Goal: Task Accomplishment & Management: Use online tool/utility

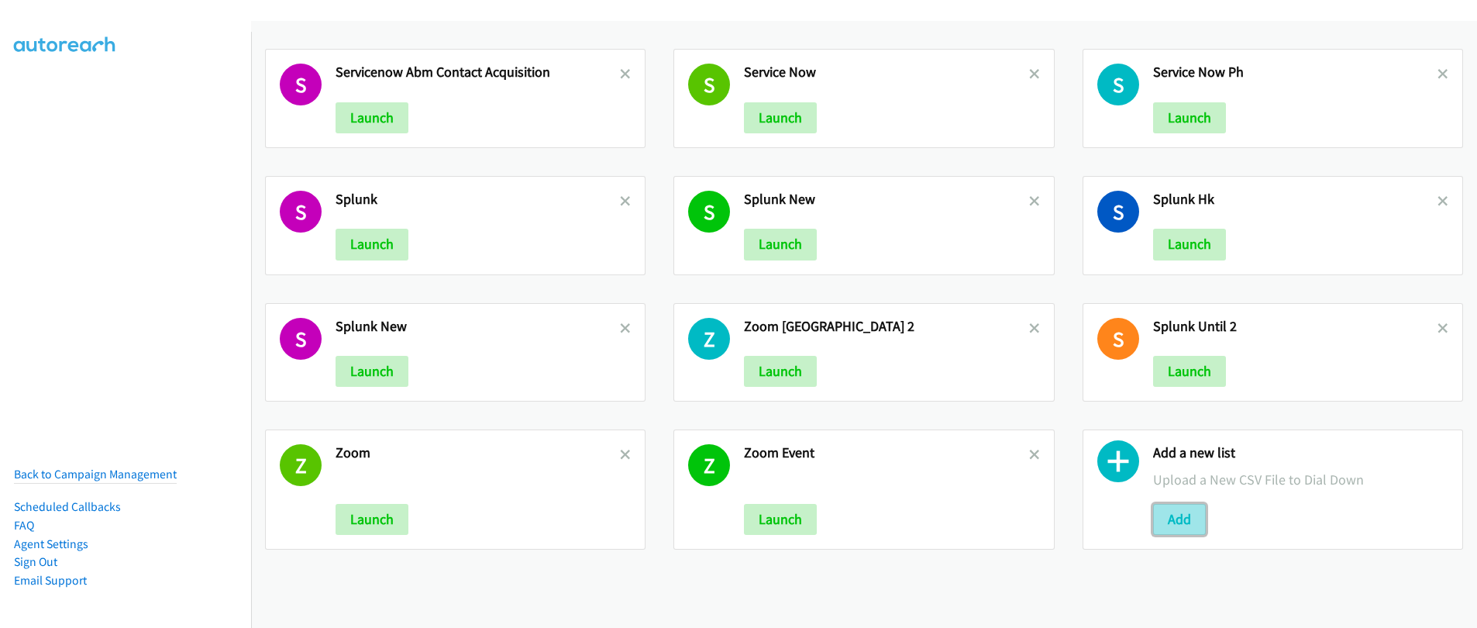
click at [1173, 526] on button "Add" at bounding box center [1179, 519] width 53 height 31
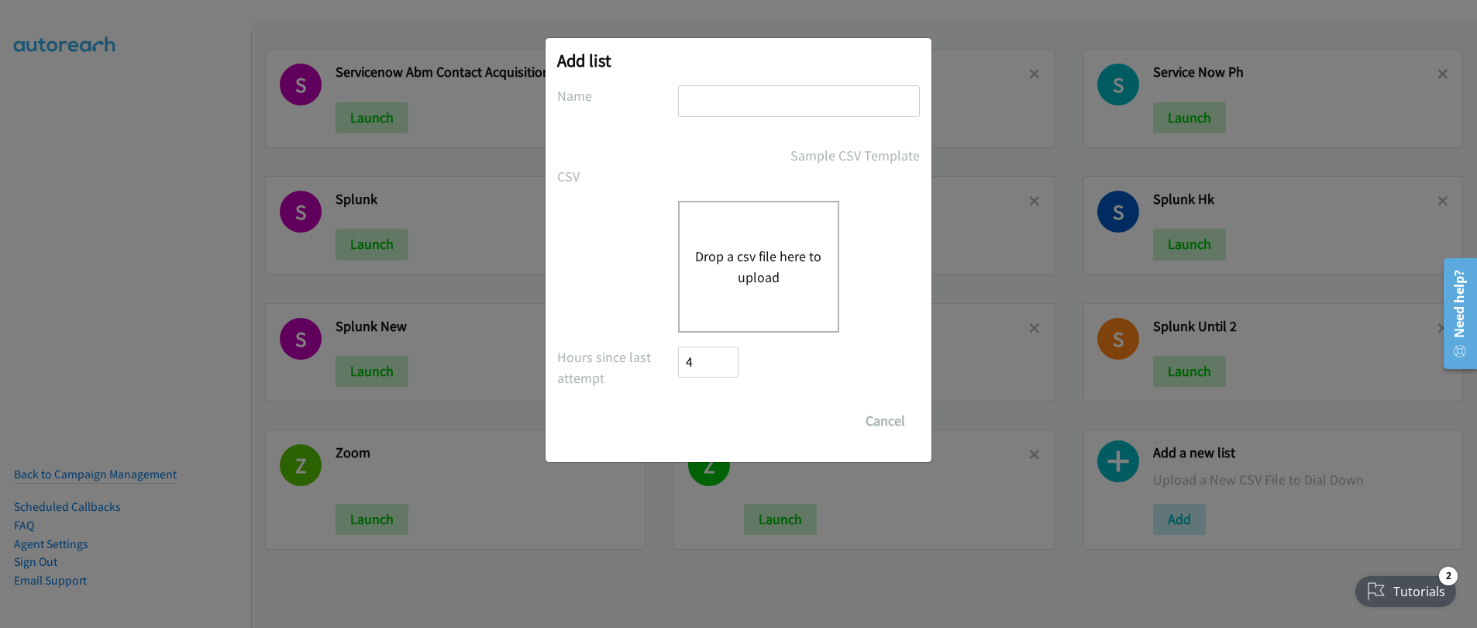
click at [777, 102] on input "text" at bounding box center [799, 101] width 242 height 32
type input "LENOVO"
click at [791, 272] on button "Drop a csv file here to upload" at bounding box center [758, 267] width 127 height 42
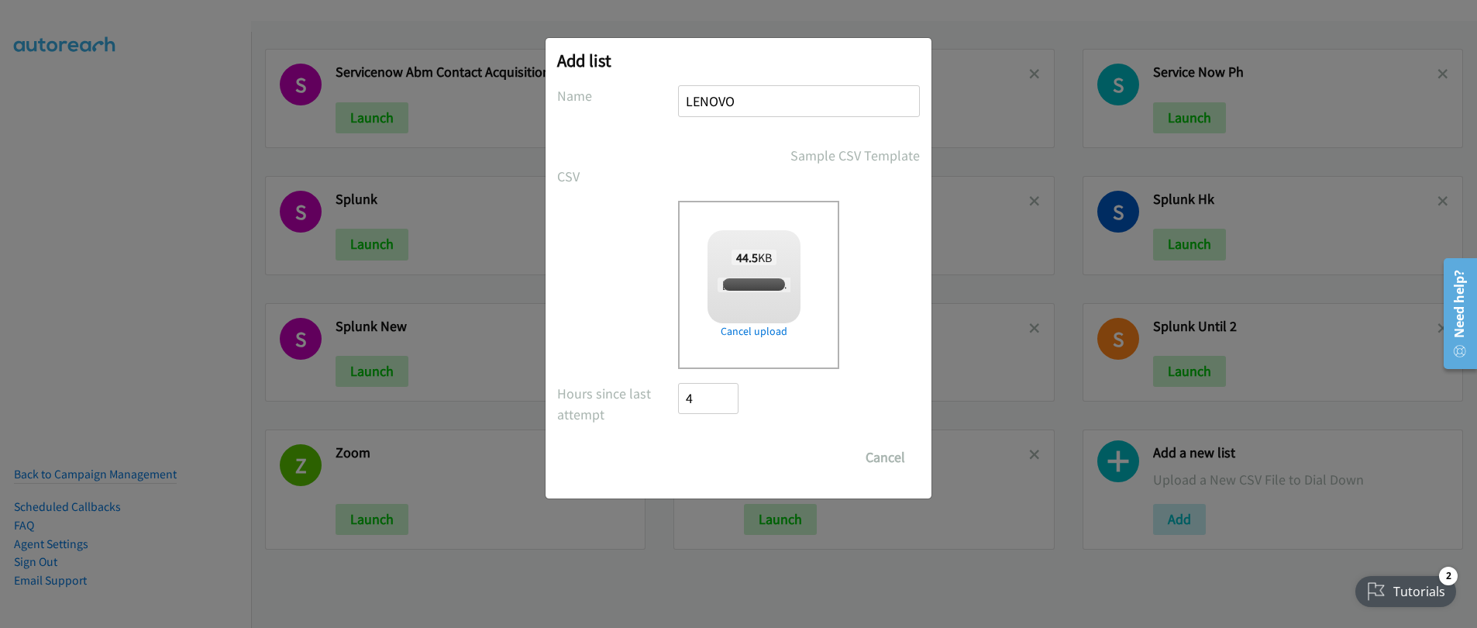
checkbox input "true"
click at [716, 452] on input "Save List" at bounding box center [718, 457] width 81 height 31
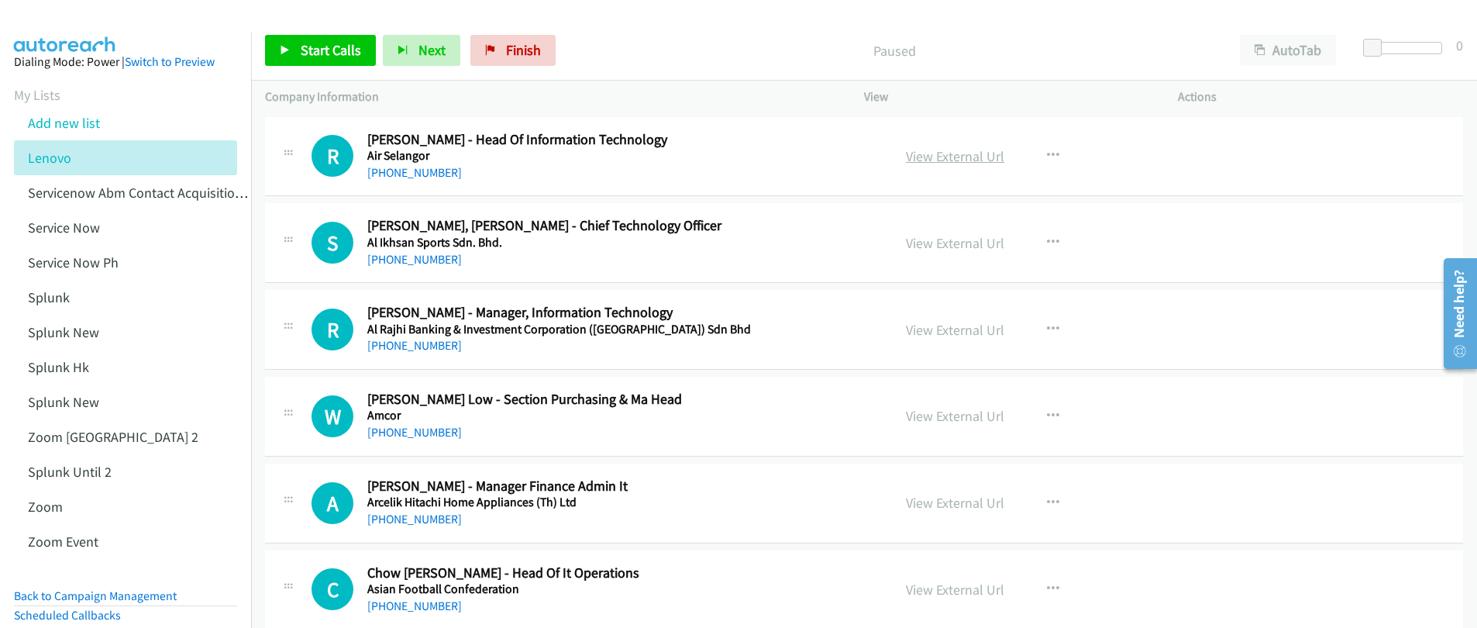
click at [925, 162] on link "View External Url" at bounding box center [955, 156] width 98 height 18
